Goal: Task Accomplishment & Management: Use online tool/utility

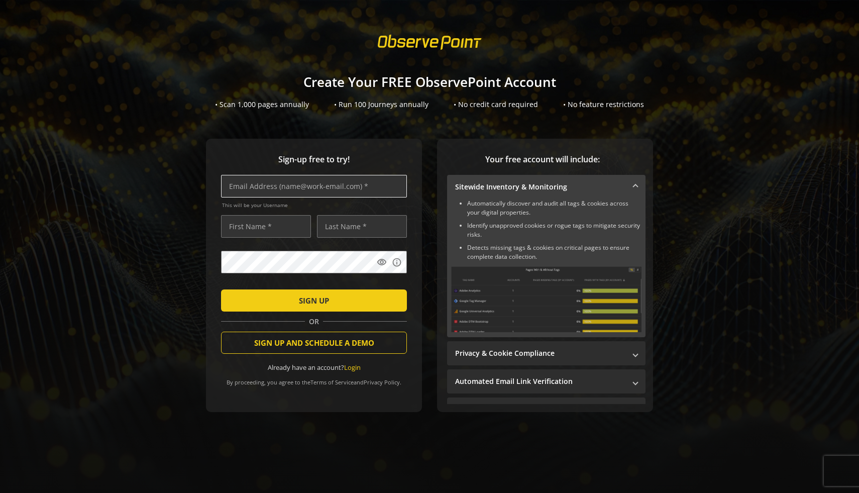
click at [312, 187] on input "text" at bounding box center [314, 186] width 186 height 23
type input "t"
type input "[EMAIL_ADDRESS][DOMAIN_NAME]"
type input "Tayyub"
type input "yaqoob"
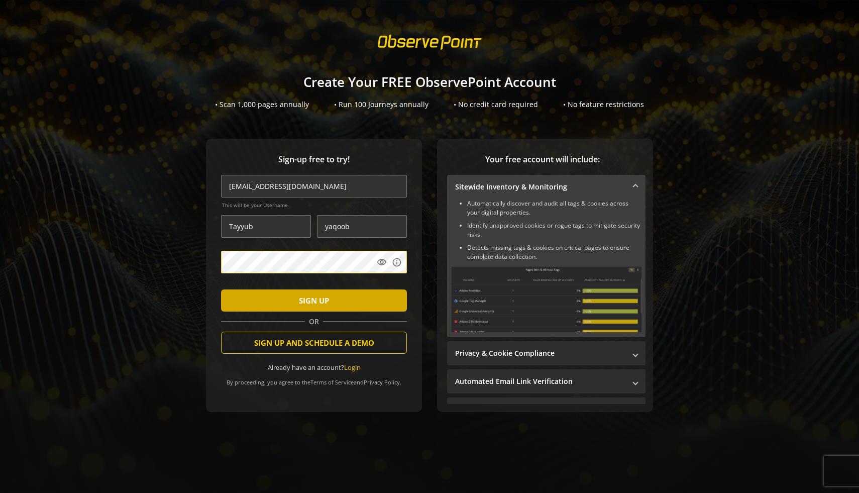
click at [325, 305] on span "SIGN UP" at bounding box center [314, 300] width 30 height 18
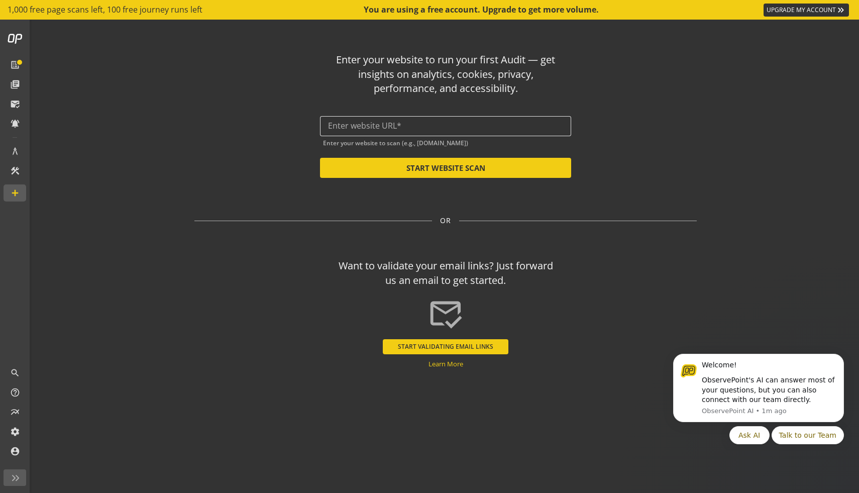
click at [377, 123] on input "text" at bounding box center [445, 126] width 235 height 10
paste input "[URL][DOMAIN_NAME]"
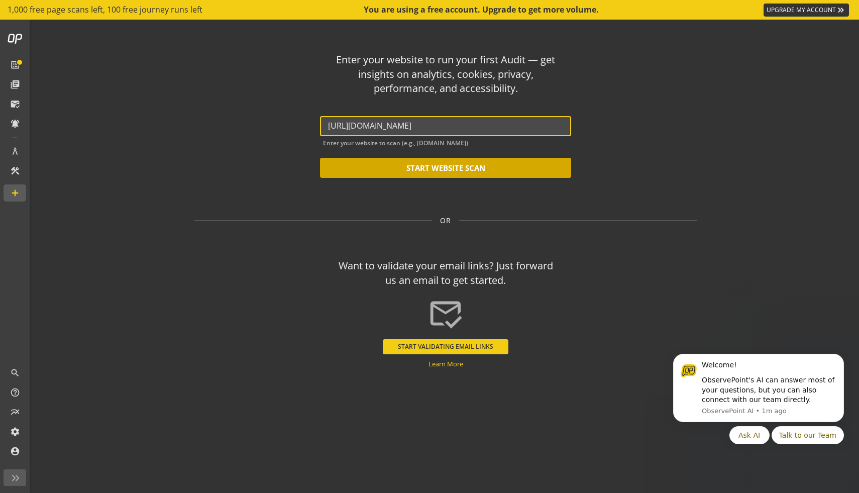
type input "[URL][DOMAIN_NAME]"
click at [416, 168] on button "START WEBSITE SCAN" at bounding box center [445, 168] width 251 height 20
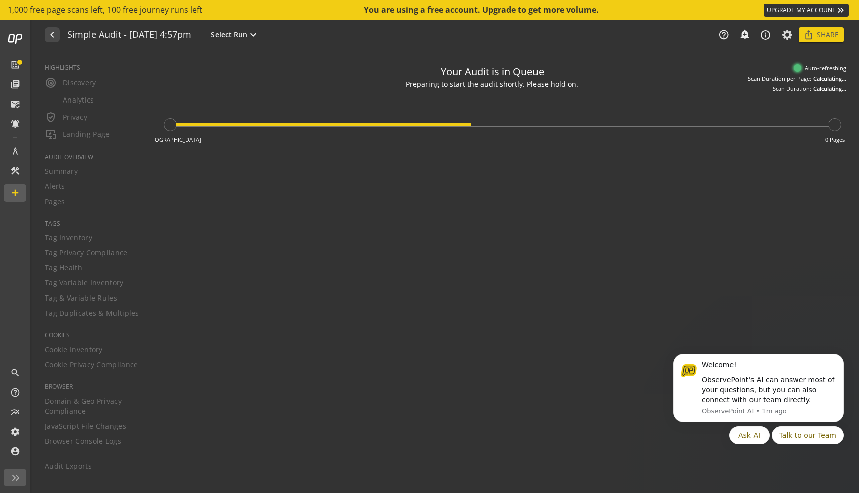
type textarea "Notes can include: -a description of what this audit is validating -changes in …"
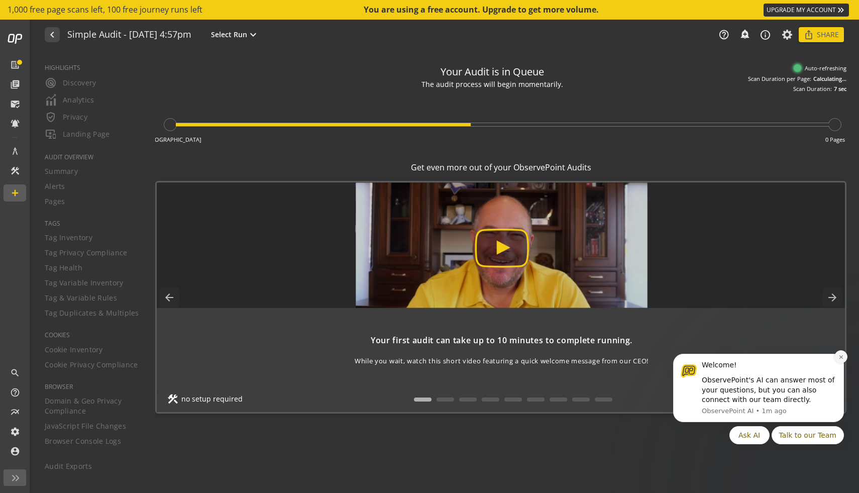
click at [838, 358] on icon "Dismiss notification" at bounding box center [841, 357] width 6 height 6
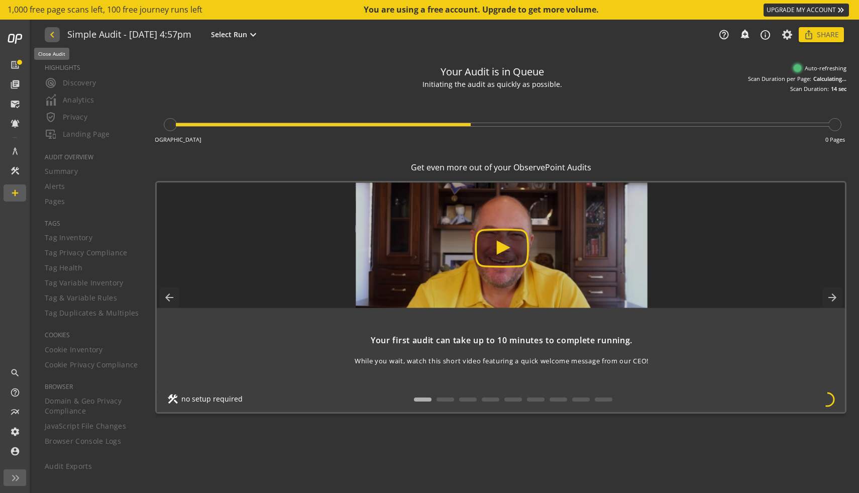
click at [50, 30] on mat-icon "navigate_before" at bounding box center [51, 35] width 11 height 12
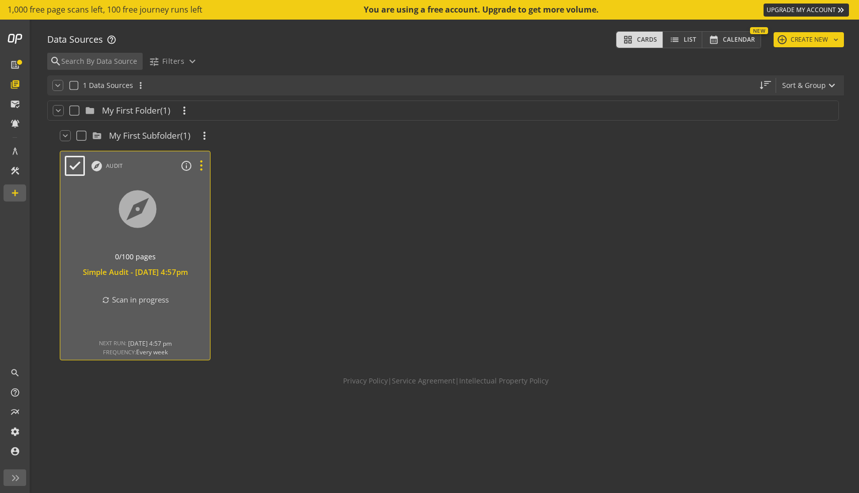
click at [205, 170] on icon at bounding box center [201, 165] width 18 height 13
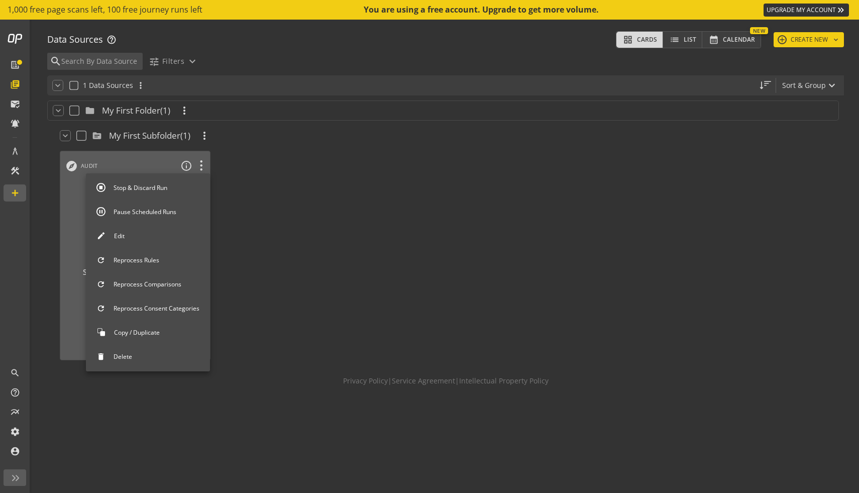
click at [160, 242] on button "Edit" at bounding box center [148, 235] width 124 height 21
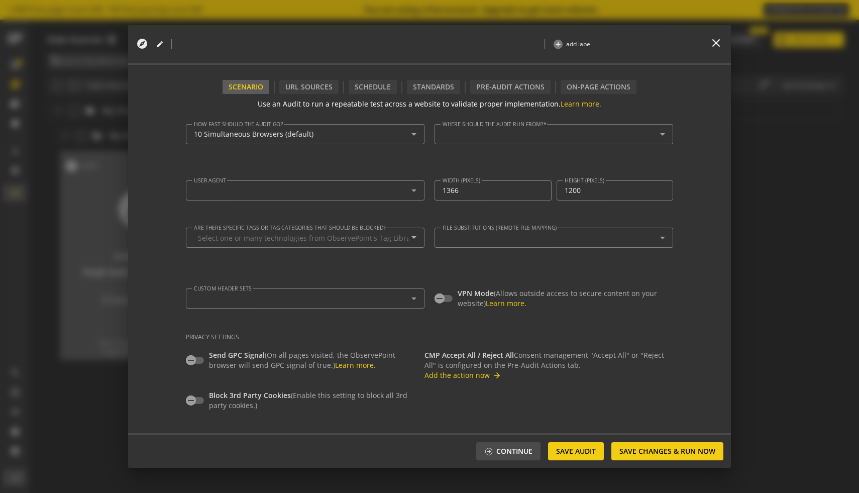
type textarea "[EMAIL_ADDRESS][DOMAIN_NAME]"
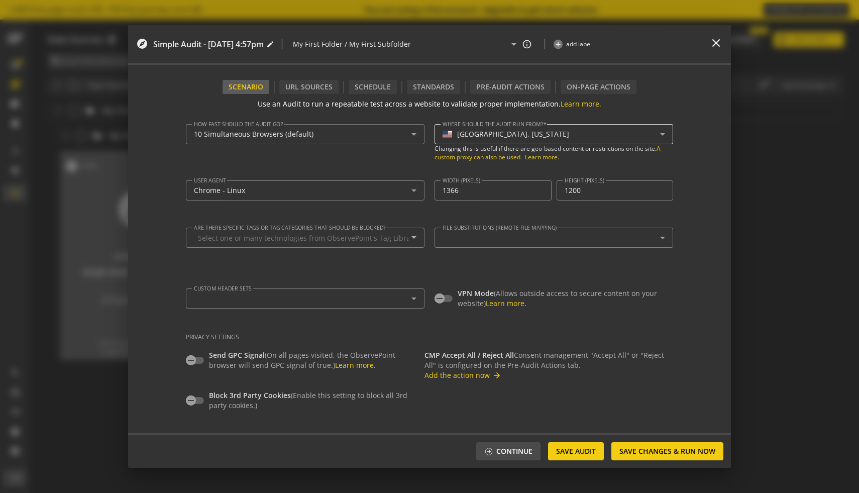
click at [471, 144] on div "[GEOGRAPHIC_DATA], [US_STATE]" at bounding box center [553, 134] width 222 height 20
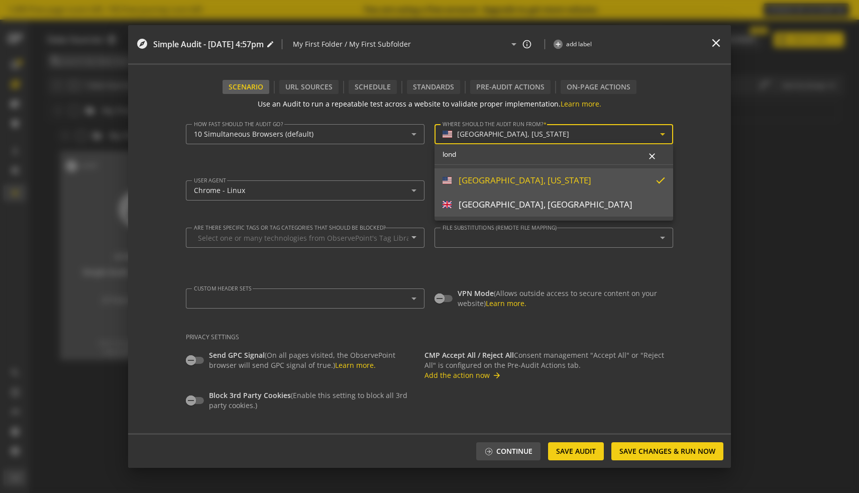
type input "lond"
click at [515, 205] on div "[GEOGRAPHIC_DATA], [GEOGRAPHIC_DATA]" at bounding box center [545, 204] width 174 height 11
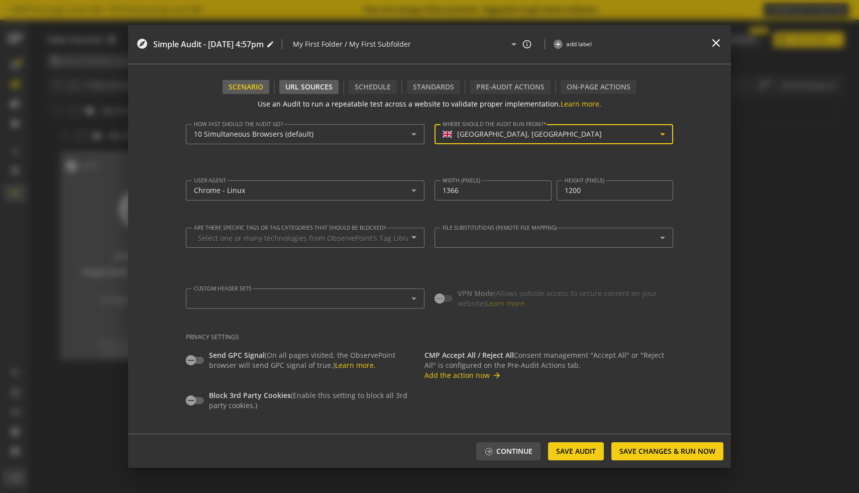
click at [319, 82] on div "URL Sources" at bounding box center [308, 87] width 59 height 14
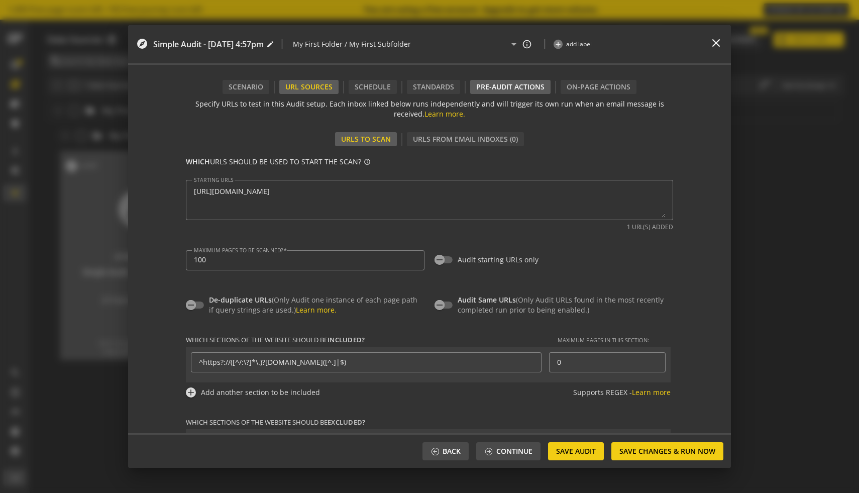
click at [486, 89] on div "Pre-audit Actions" at bounding box center [510, 87] width 80 height 14
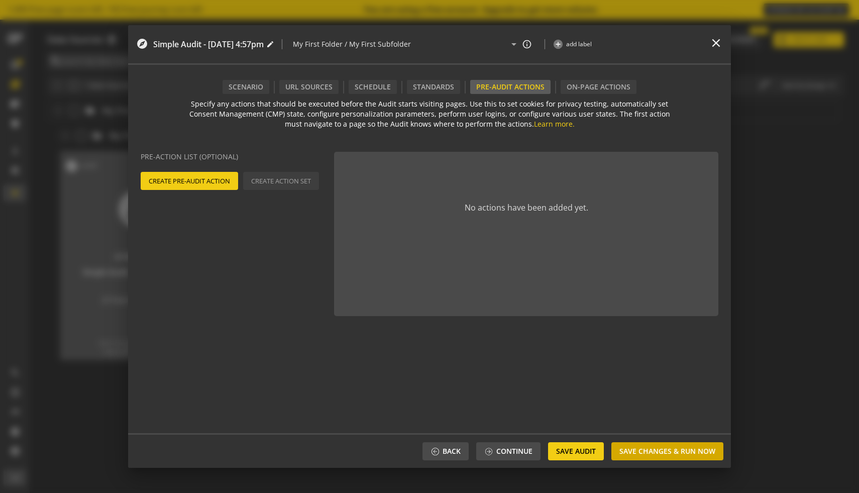
click at [650, 454] on span "Save Changes & Run Now" at bounding box center [667, 451] width 96 height 18
